Goal: Task Accomplishment & Management: Use online tool/utility

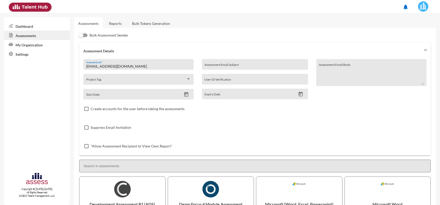
click at [117, 25] on link "Reports" at bounding box center [115, 23] width 21 height 13
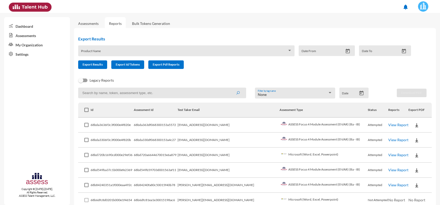
click at [391, 127] on td "View Report" at bounding box center [399, 125] width 20 height 15
click at [391, 126] on link "View Report" at bounding box center [399, 125] width 20 height 4
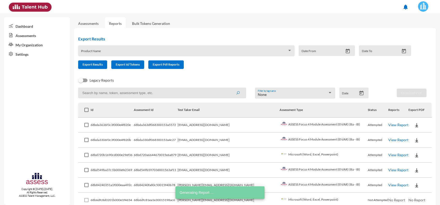
click at [389, 139] on link "View Report" at bounding box center [399, 140] width 20 height 4
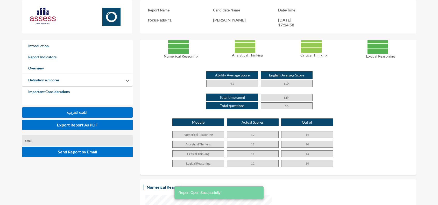
scroll to position [291, 0]
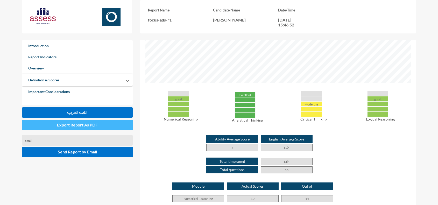
click at [97, 127] on span "Export Report As PDF" at bounding box center [77, 124] width 41 height 5
